Goal: Transaction & Acquisition: Purchase product/service

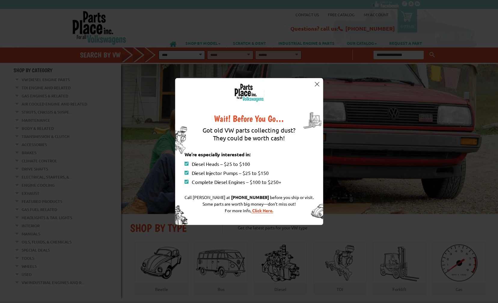
click at [316, 82] on img at bounding box center [317, 84] width 5 height 5
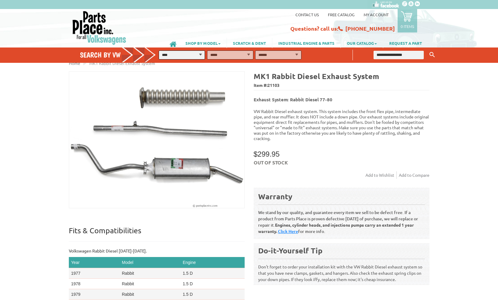
scroll to position [8, 0]
